Goal: Task Accomplishment & Management: Complete application form

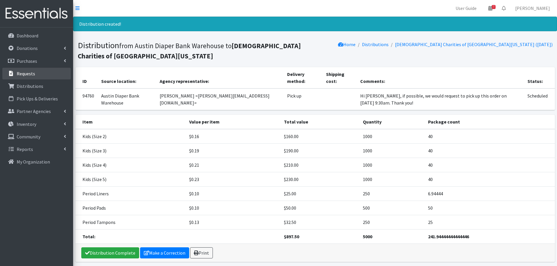
click at [27, 76] on p "Requests" at bounding box center [26, 74] width 18 height 6
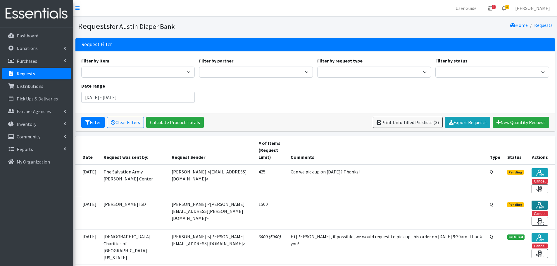
click at [540, 205] on link "View" at bounding box center [539, 205] width 16 height 9
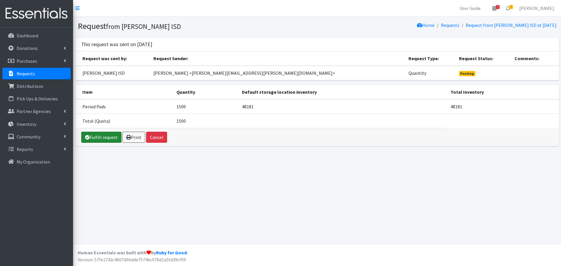
click at [106, 138] on link "Fulfill request" at bounding box center [101, 137] width 40 height 11
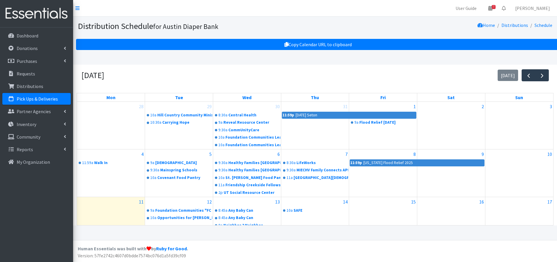
scroll to position [72, 0]
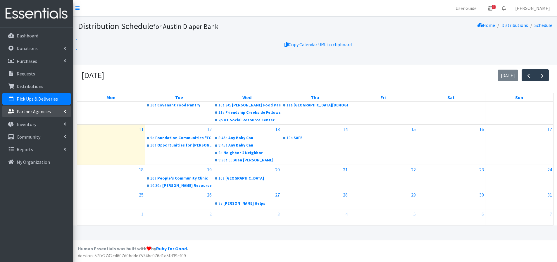
click at [34, 115] on link "Partner Agencies" at bounding box center [36, 112] width 68 height 12
click at [36, 138] on link "Partner Announcement" at bounding box center [36, 137] width 68 height 12
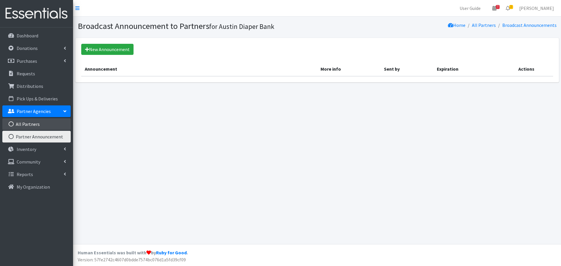
click at [29, 119] on link "All Partners" at bounding box center [36, 124] width 68 height 12
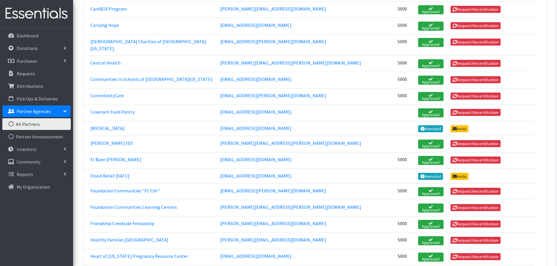
scroll to position [292, 0]
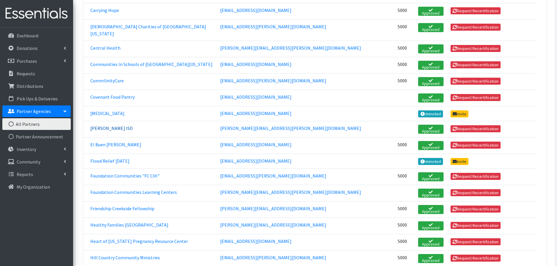
click at [102, 125] on link "Del Valle ISD" at bounding box center [111, 128] width 42 height 6
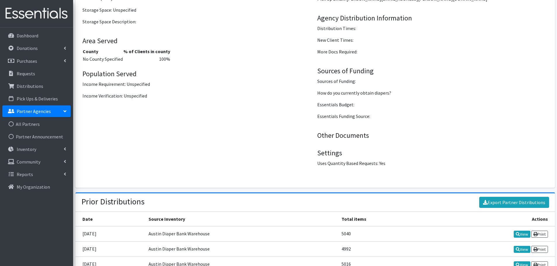
scroll to position [875, 0]
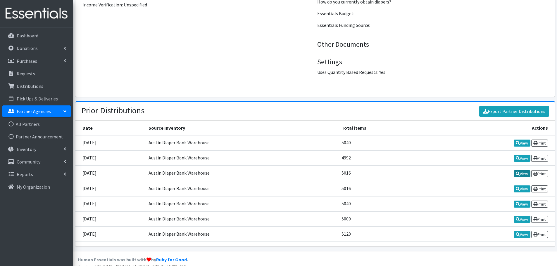
click at [520, 170] on link "View" at bounding box center [522, 173] width 17 height 7
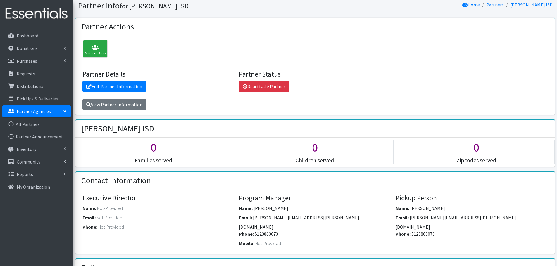
scroll to position [0, 0]
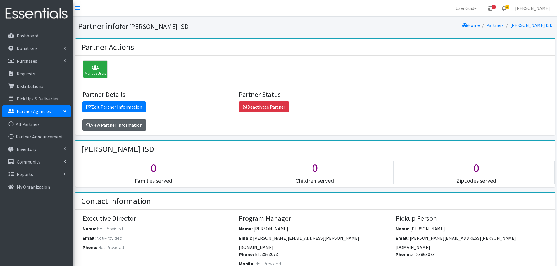
click at [114, 127] on link "View Partner Information" at bounding box center [114, 125] width 64 height 11
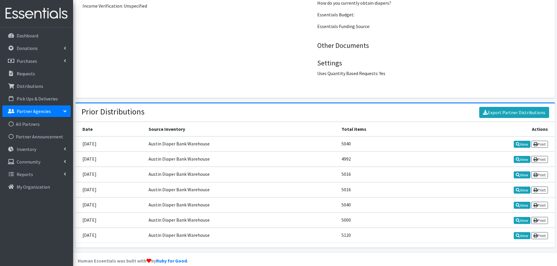
scroll to position [875, 0]
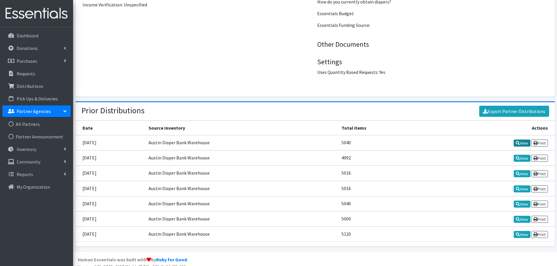
click at [524, 140] on link "View" at bounding box center [522, 143] width 17 height 7
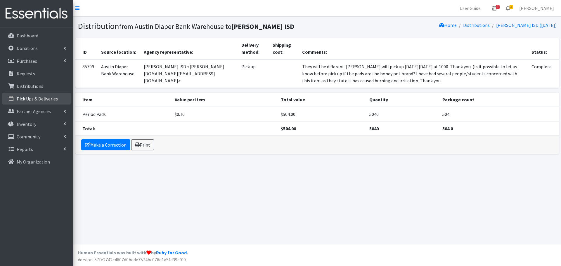
click at [36, 97] on p "Pick Ups & Deliveries" at bounding box center [37, 99] width 41 height 6
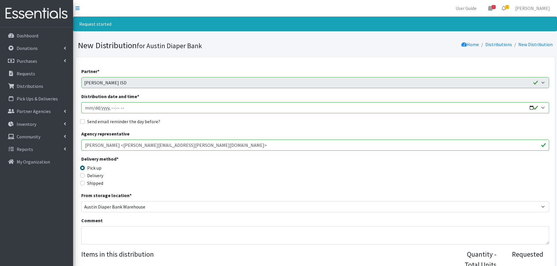
click at [532, 107] on input "Distribution date and time *" at bounding box center [315, 107] width 468 height 11
click at [112, 108] on input "Distribution date and time *" at bounding box center [315, 107] width 468 height 11
type input "2025-08-20T10:30"
click at [81, 124] on input "Send email reminder the day before?" at bounding box center [82, 121] width 5 height 5
checkbox input "true"
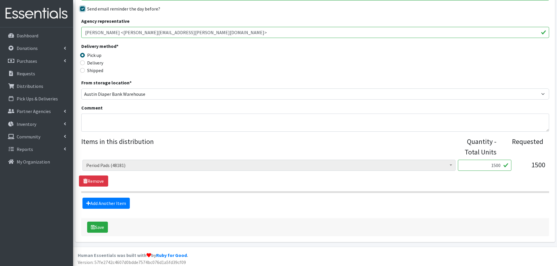
scroll to position [115, 0]
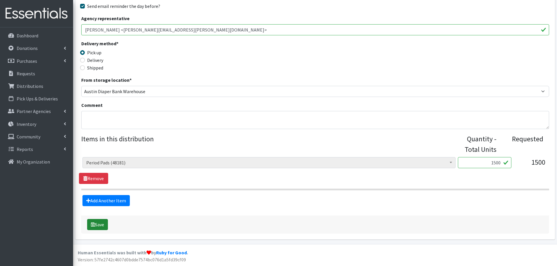
click at [98, 225] on button "Save" at bounding box center [97, 224] width 21 height 11
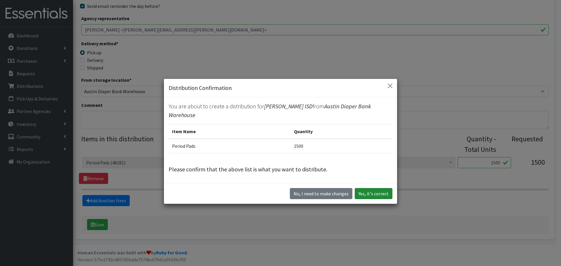
click at [379, 190] on button "Yes, it's correct" at bounding box center [374, 193] width 38 height 11
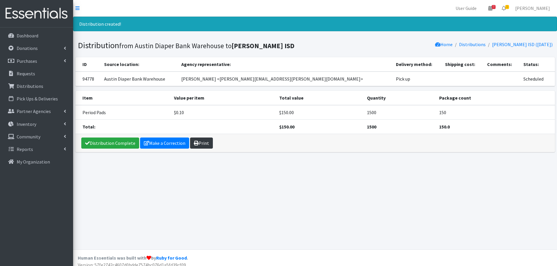
click at [203, 144] on link "Print" at bounding box center [201, 143] width 23 height 11
click at [25, 72] on p "Requests" at bounding box center [26, 74] width 18 height 6
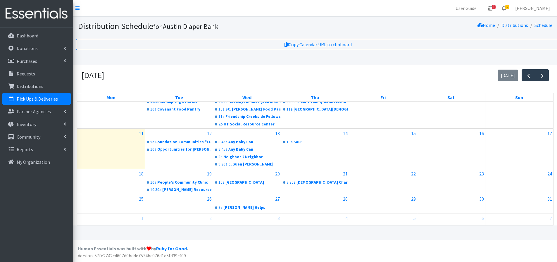
scroll to position [72, 0]
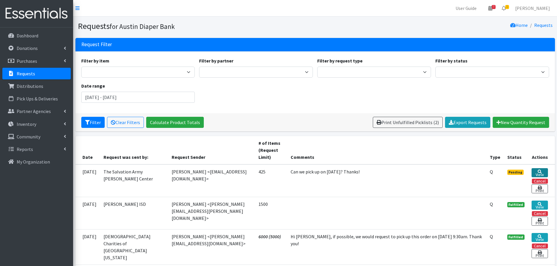
click at [539, 170] on icon at bounding box center [540, 172] width 4 height 4
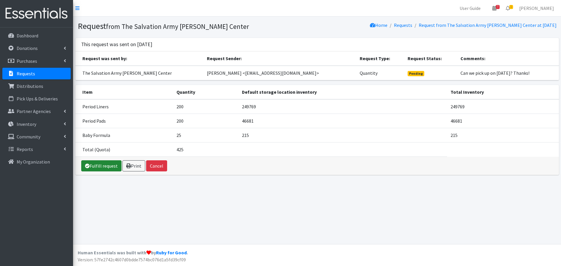
click at [103, 163] on link "Fulfill request" at bounding box center [101, 165] width 40 height 11
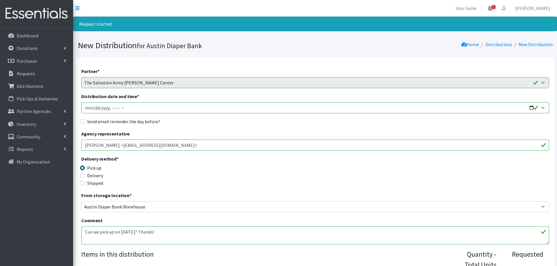
click at [529, 106] on input "Distribution date and time *" at bounding box center [315, 107] width 468 height 11
click at [112, 107] on input "Distribution date and time *" at bounding box center [315, 107] width 468 height 11
click at [110, 110] on input "Distribution date and time *" at bounding box center [315, 107] width 468 height 11
type input "2025-08-19T09:30"
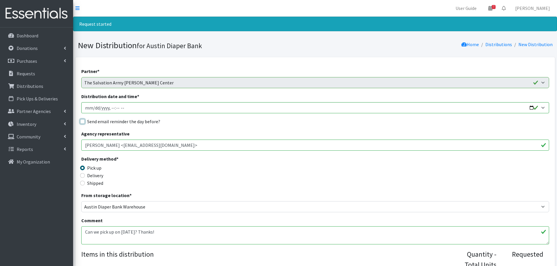
click at [81, 123] on input "Send email reminder the day before?" at bounding box center [82, 121] width 5 height 5
checkbox input "true"
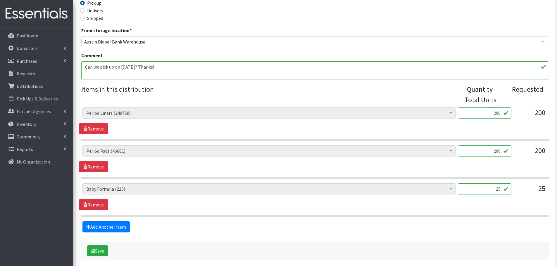
scroll to position [191, 0]
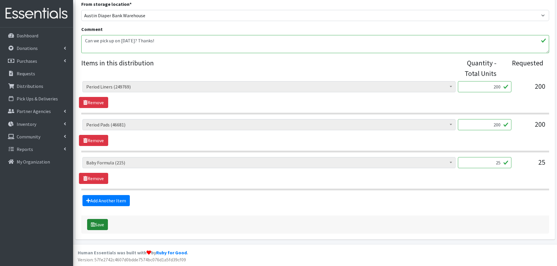
click at [102, 224] on button "Save" at bounding box center [97, 224] width 21 height 11
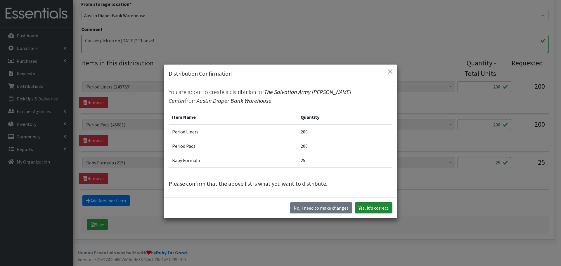
click at [380, 207] on button "Yes, it's correct" at bounding box center [374, 208] width 38 height 11
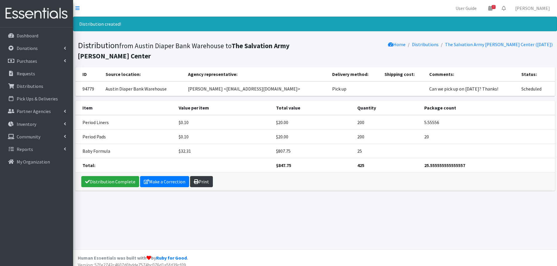
click at [203, 182] on link "Print" at bounding box center [201, 181] width 23 height 11
click at [30, 72] on p "Requests" at bounding box center [26, 74] width 18 height 6
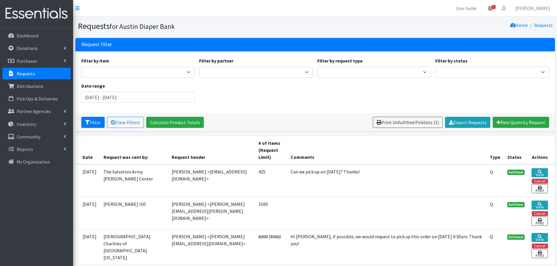
click at [25, 72] on p "Requests" at bounding box center [26, 74] width 18 height 6
